Goal: Find specific page/section: Find specific page/section

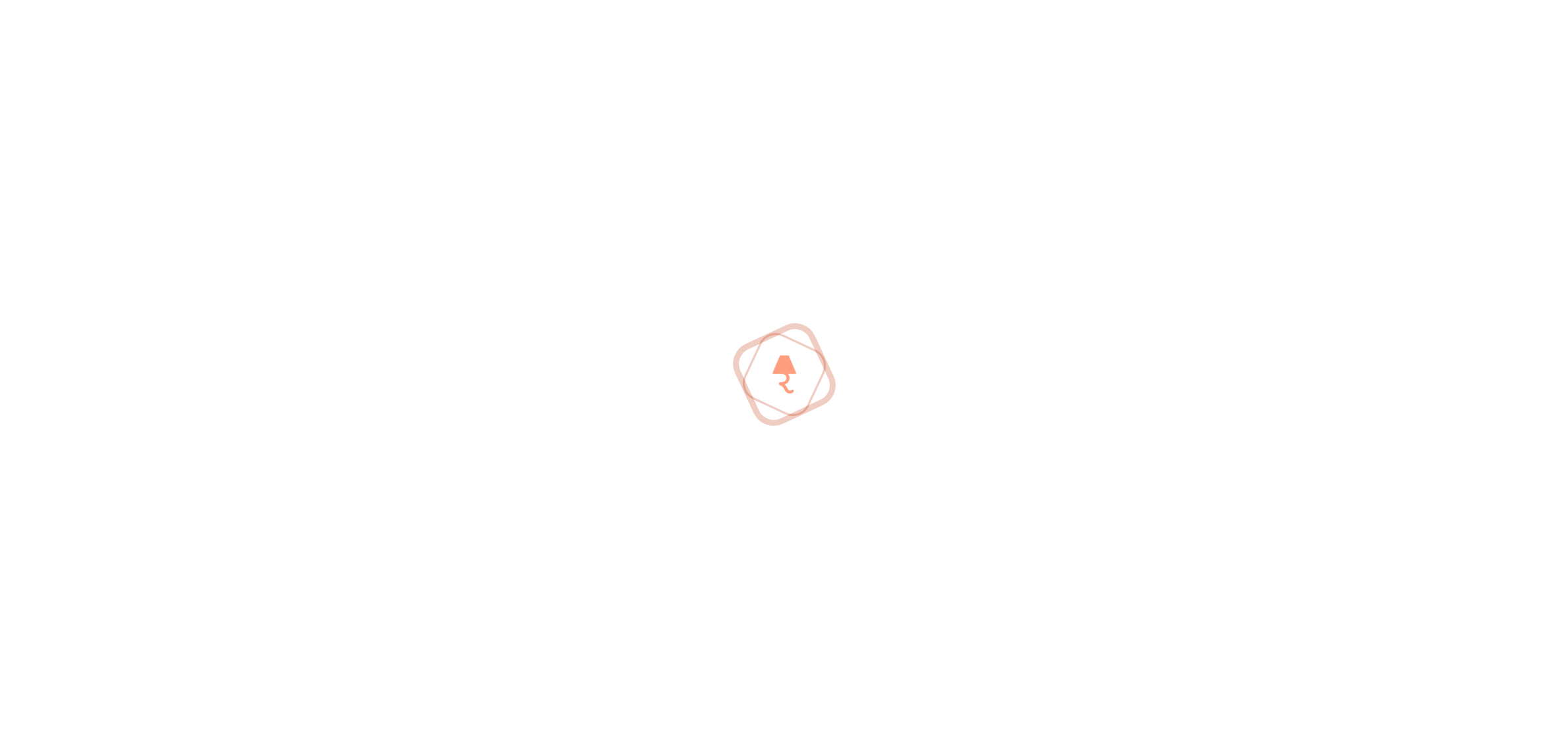
type input "Neutraface_Text_Bold"
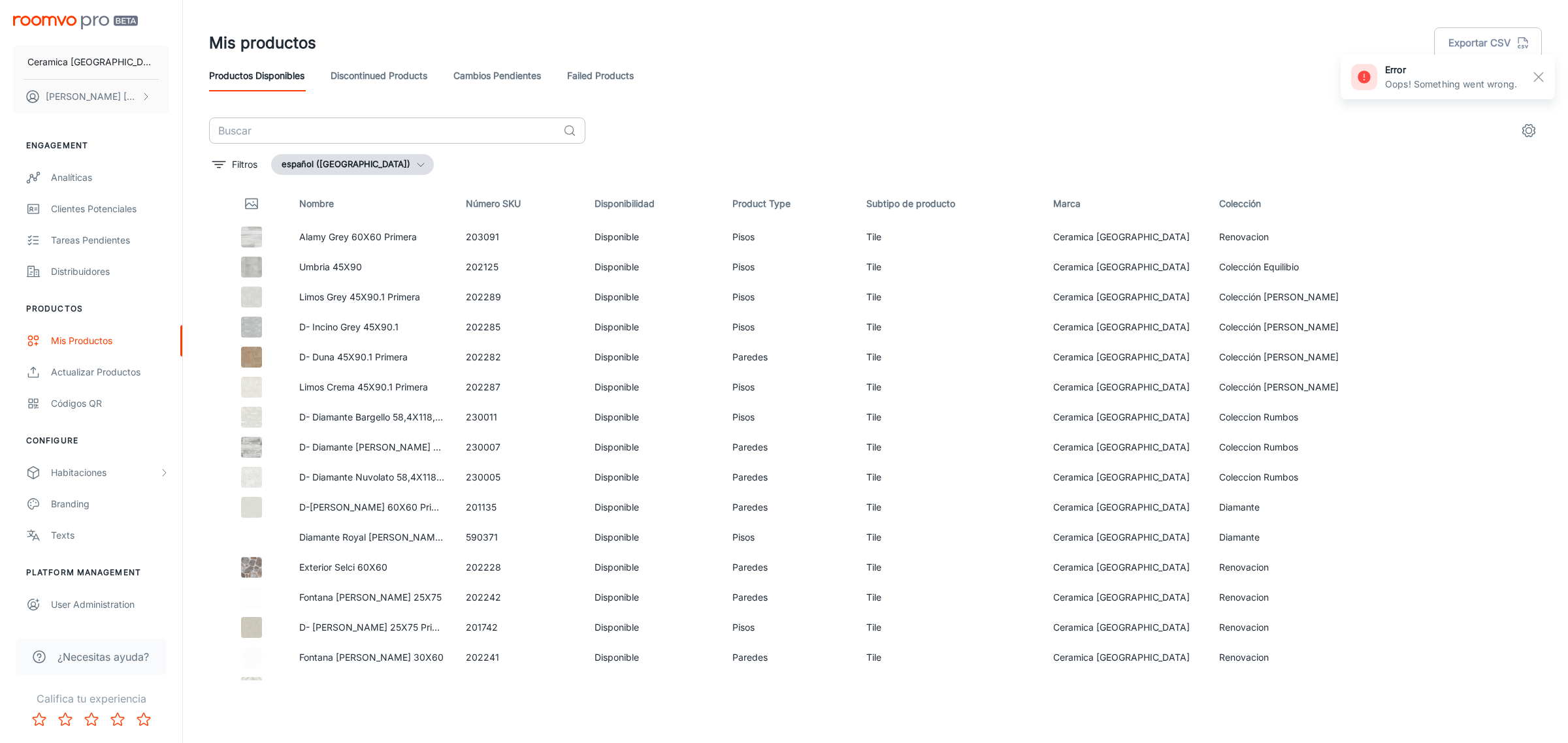
click at [347, 130] on input "text" at bounding box center [383, 130] width 349 height 26
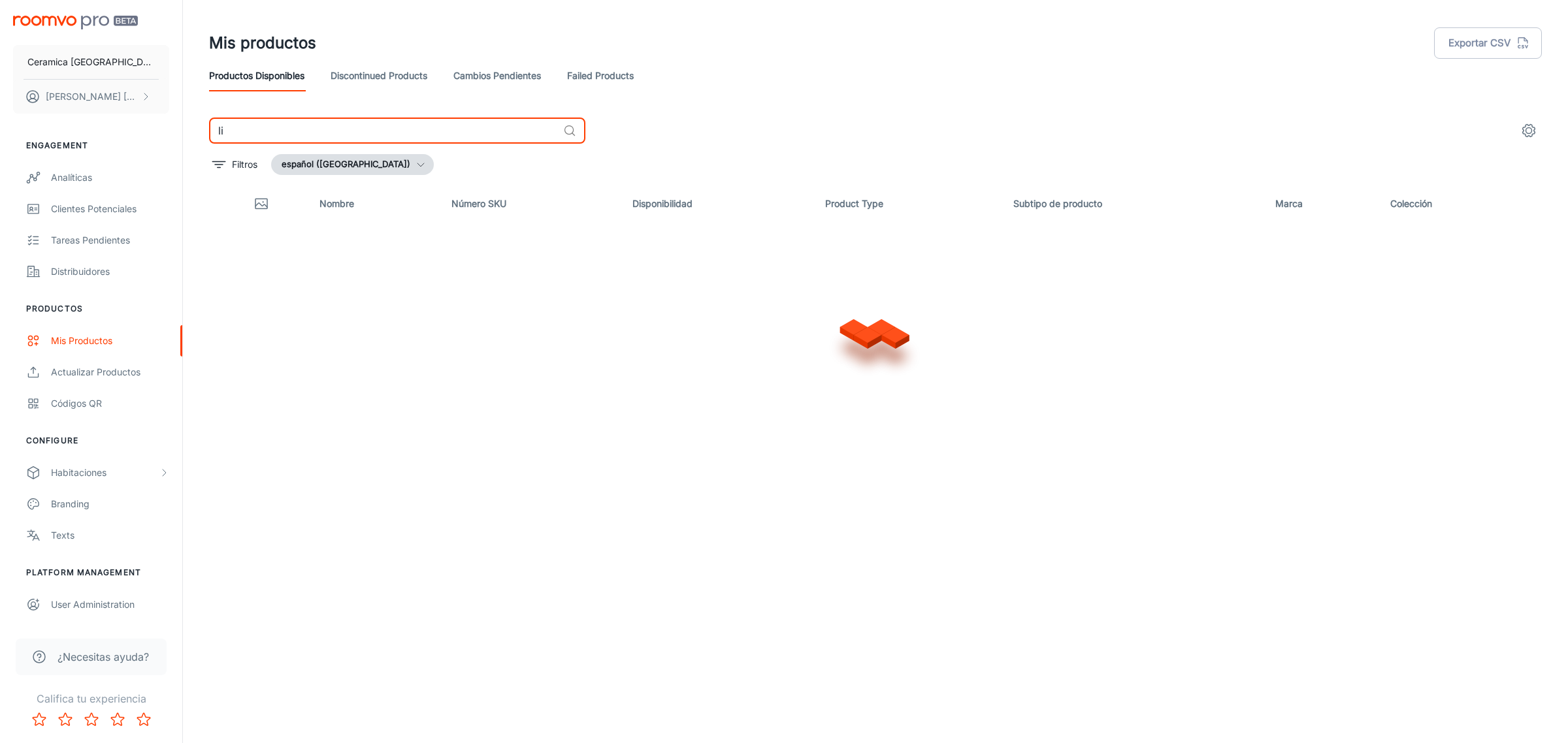
type input "l"
type input "bosco"
drag, startPoint x: 331, startPoint y: 132, endPoint x: 206, endPoint y: 138, distance: 125.1
click at [206, 138] on div "bosco ​ Filtros español ([GEOGRAPHIC_DATA]) Nombre Número SKU Disponibilidad Pr…" at bounding box center [875, 398] width 1364 height 562
